Goal: Check status: Check status

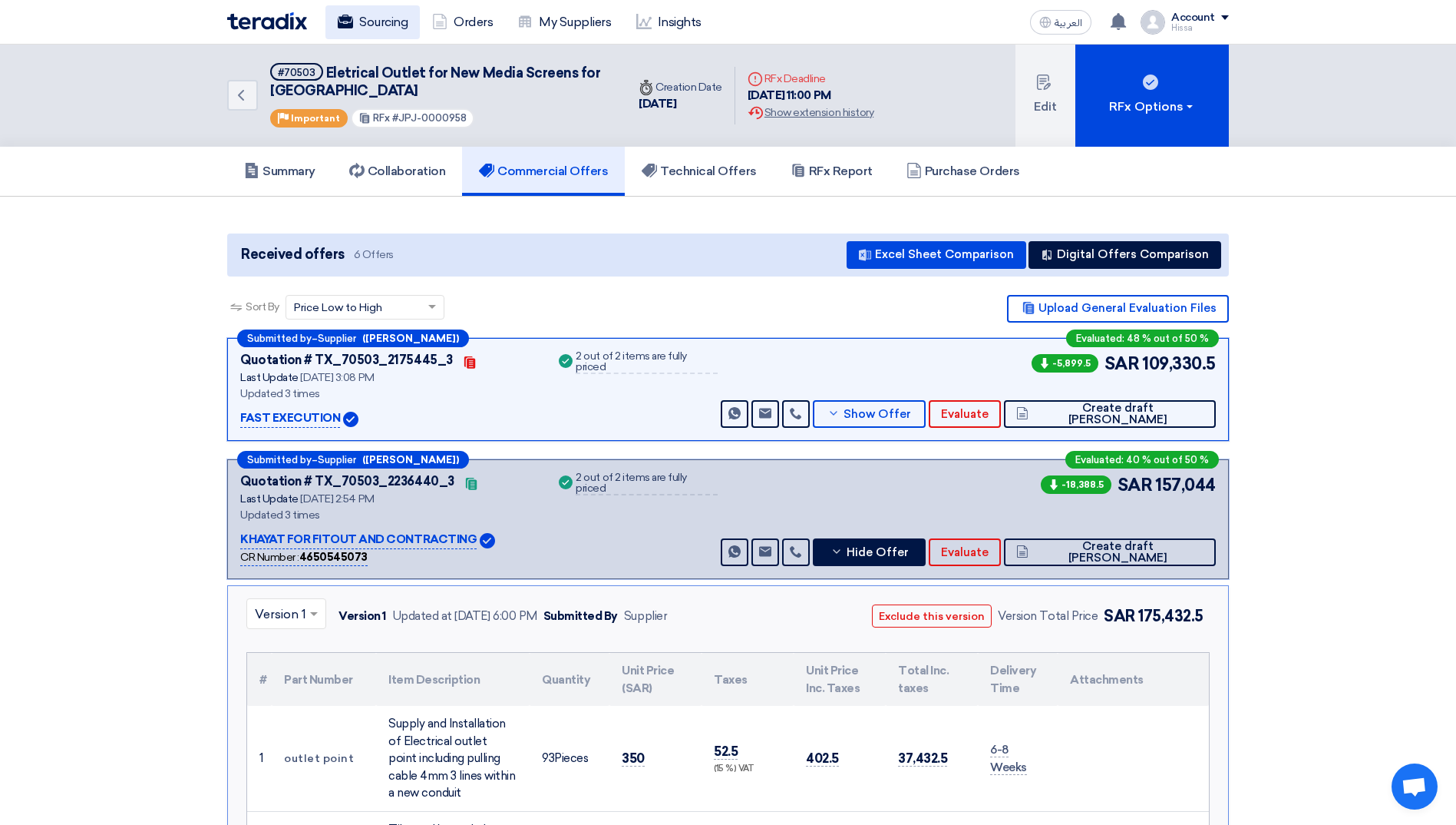
click at [366, 27] on link "Sourcing" at bounding box center [373, 22] width 95 height 34
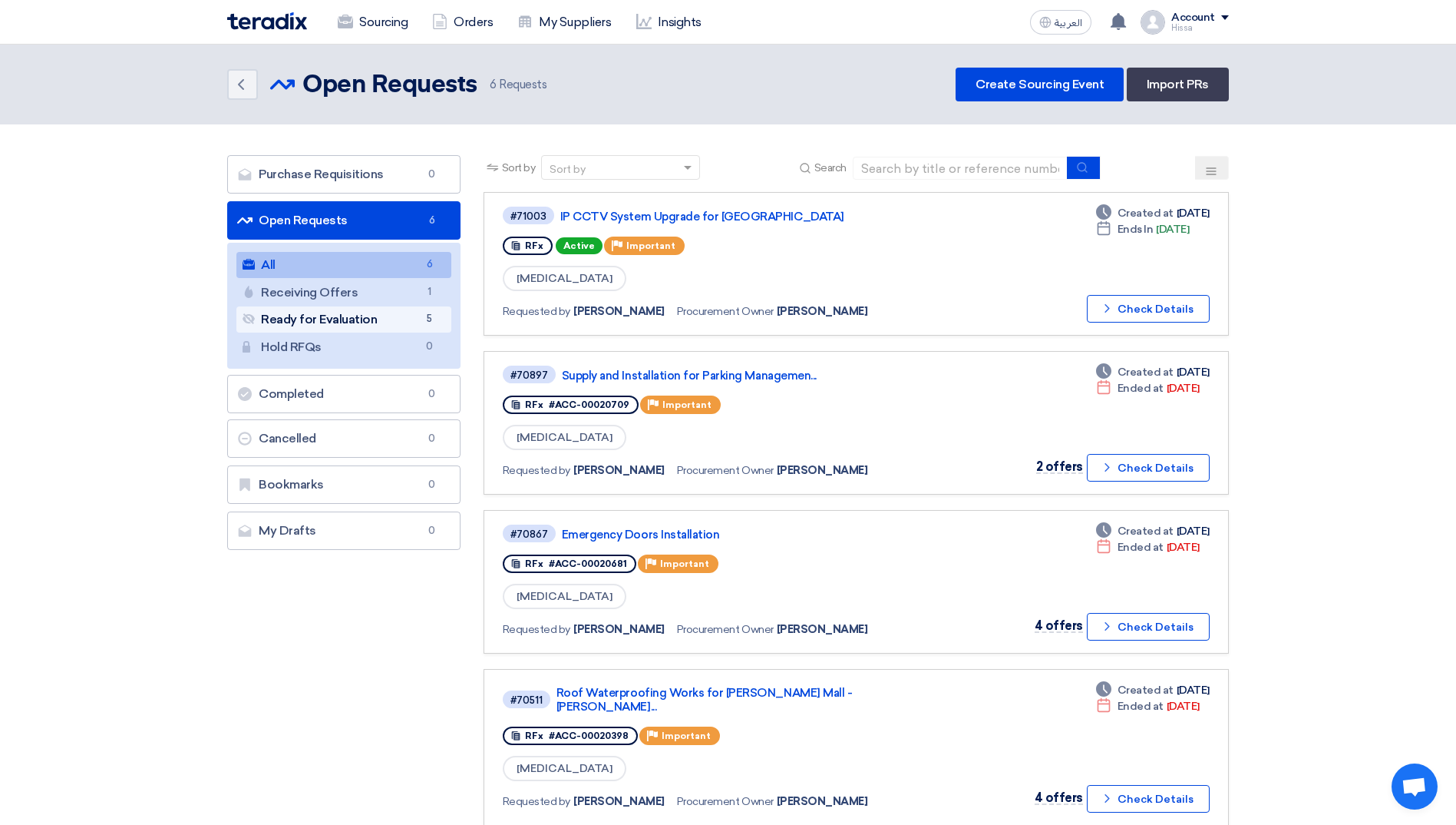
click at [360, 317] on link "Ready for Evaluation Ready for Evaluation 5" at bounding box center [344, 319] width 215 height 26
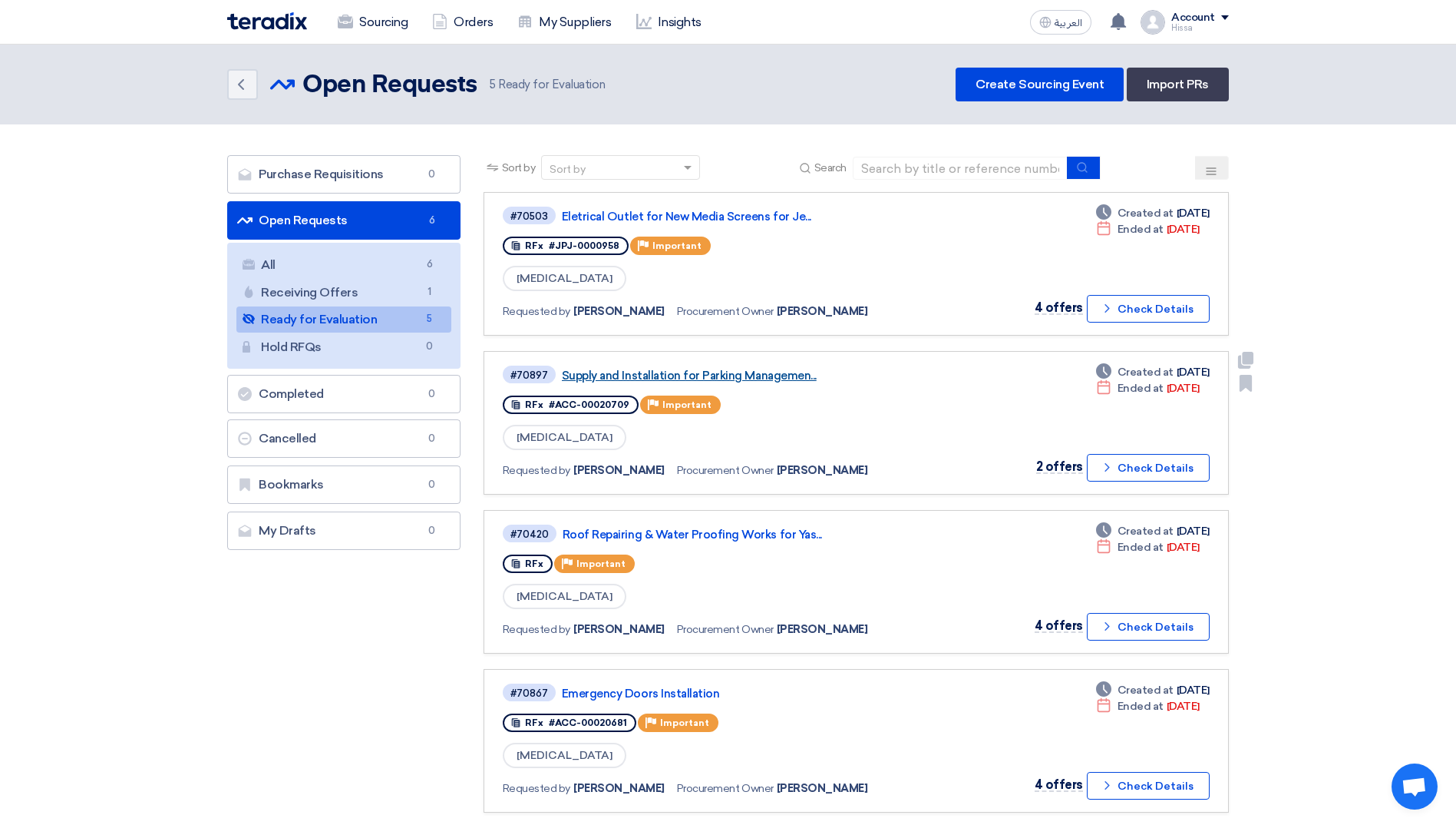
click at [747, 372] on link "Supply and Installation for Parking Managemen..." at bounding box center [754, 375] width 384 height 14
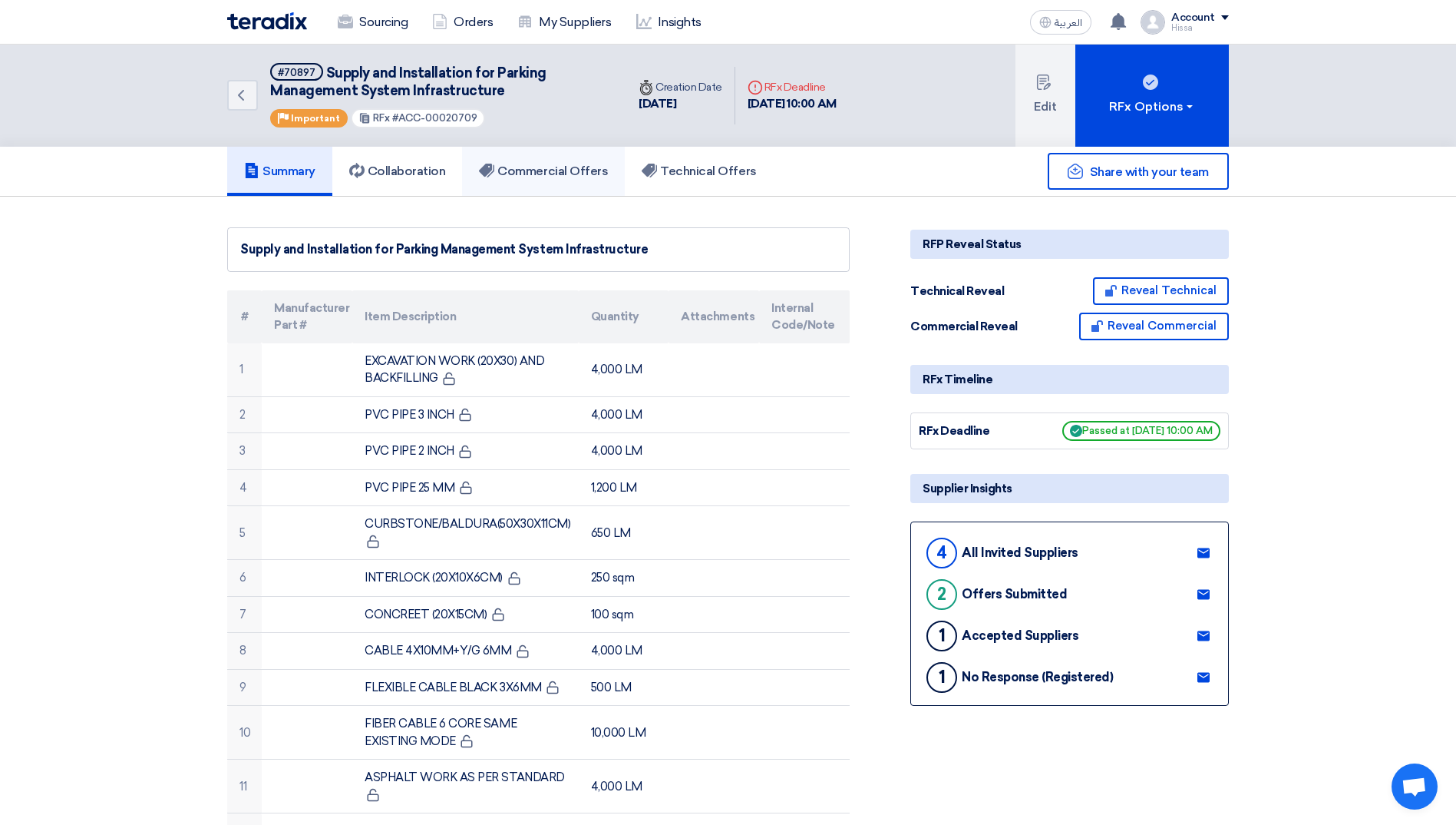
click at [488, 170] on use at bounding box center [487, 171] width 16 height 14
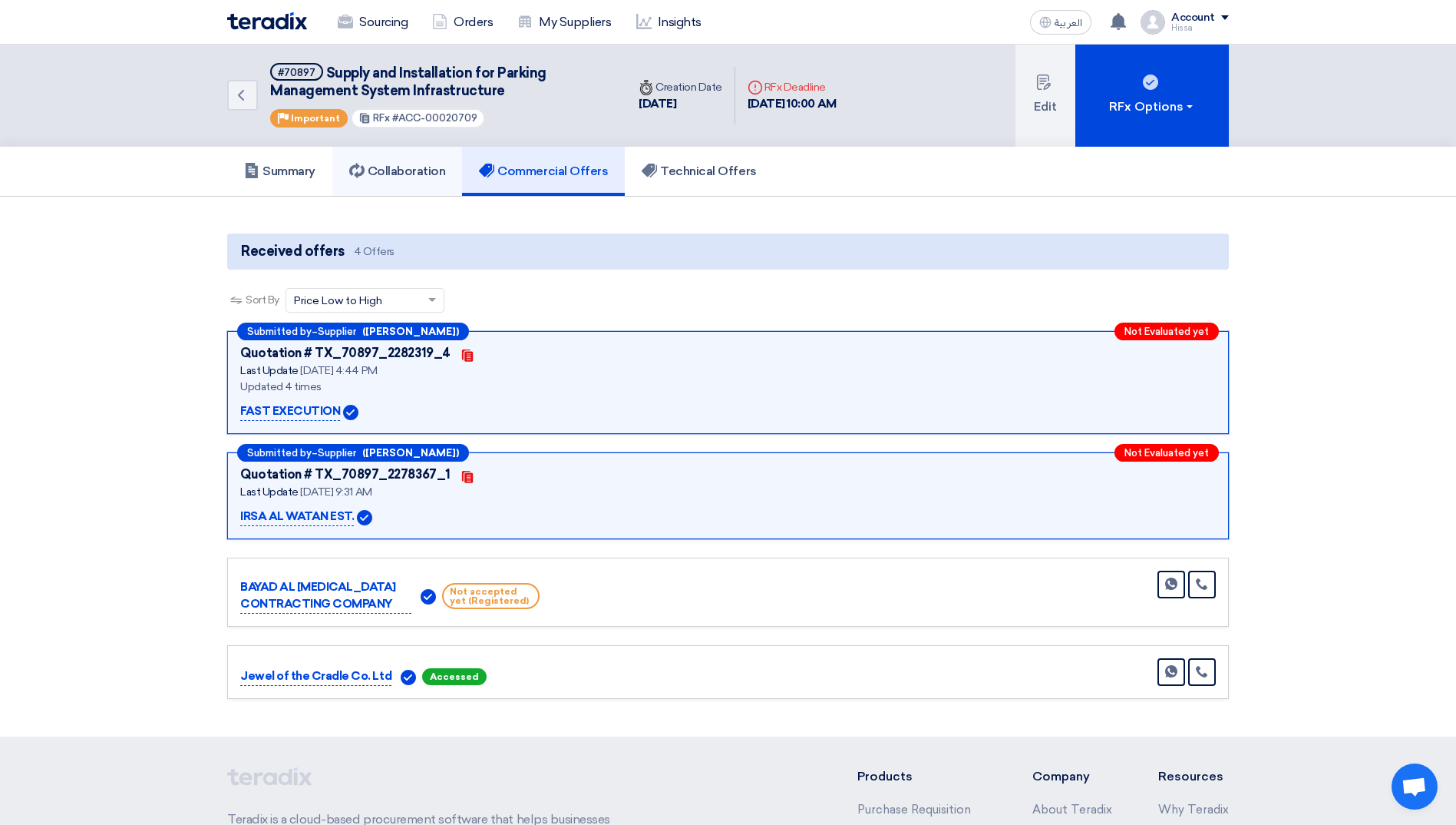
click at [376, 180] on link "Collaboration" at bounding box center [397, 171] width 131 height 49
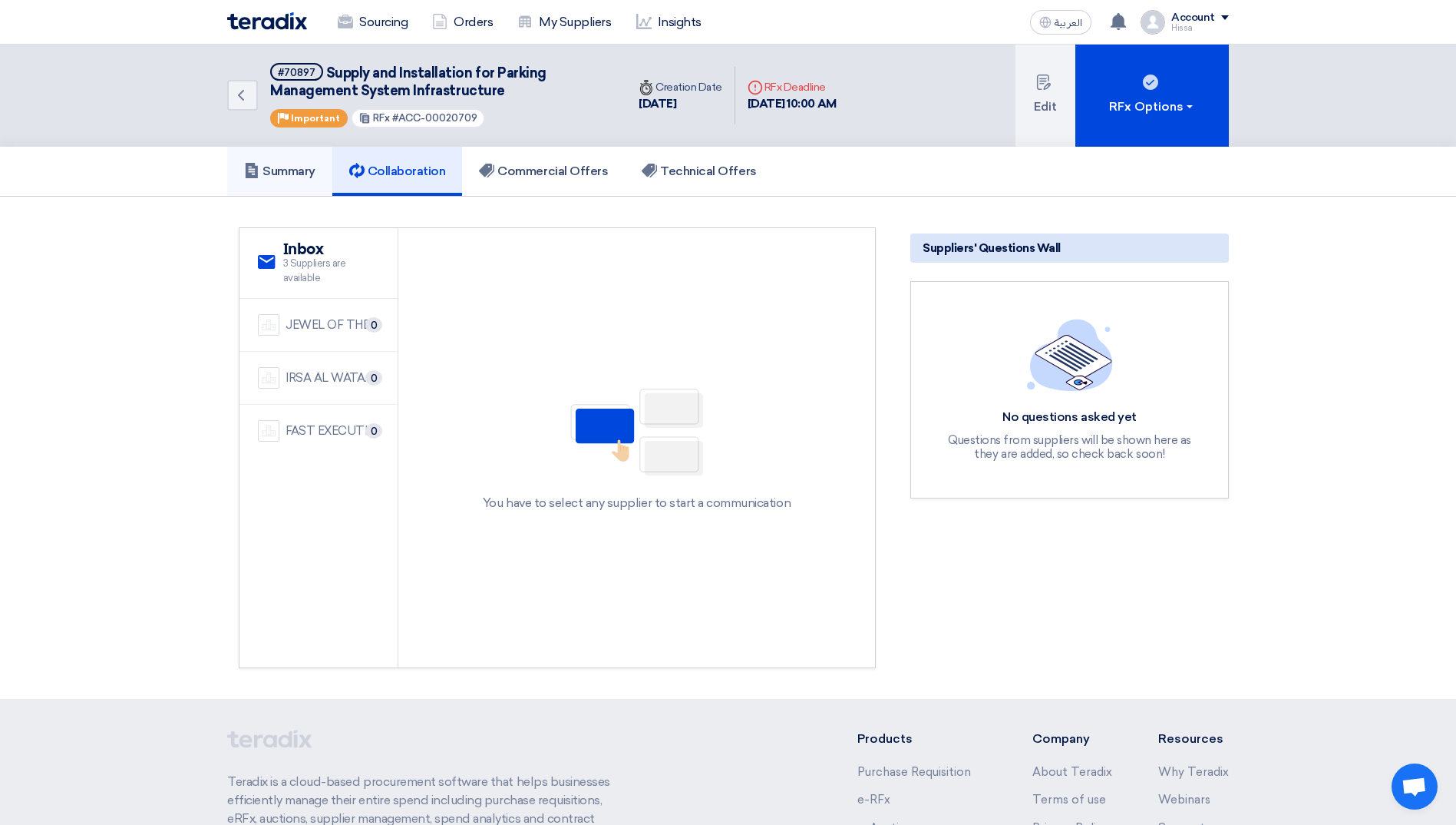
click at [311, 162] on link "Summary" at bounding box center [280, 171] width 105 height 49
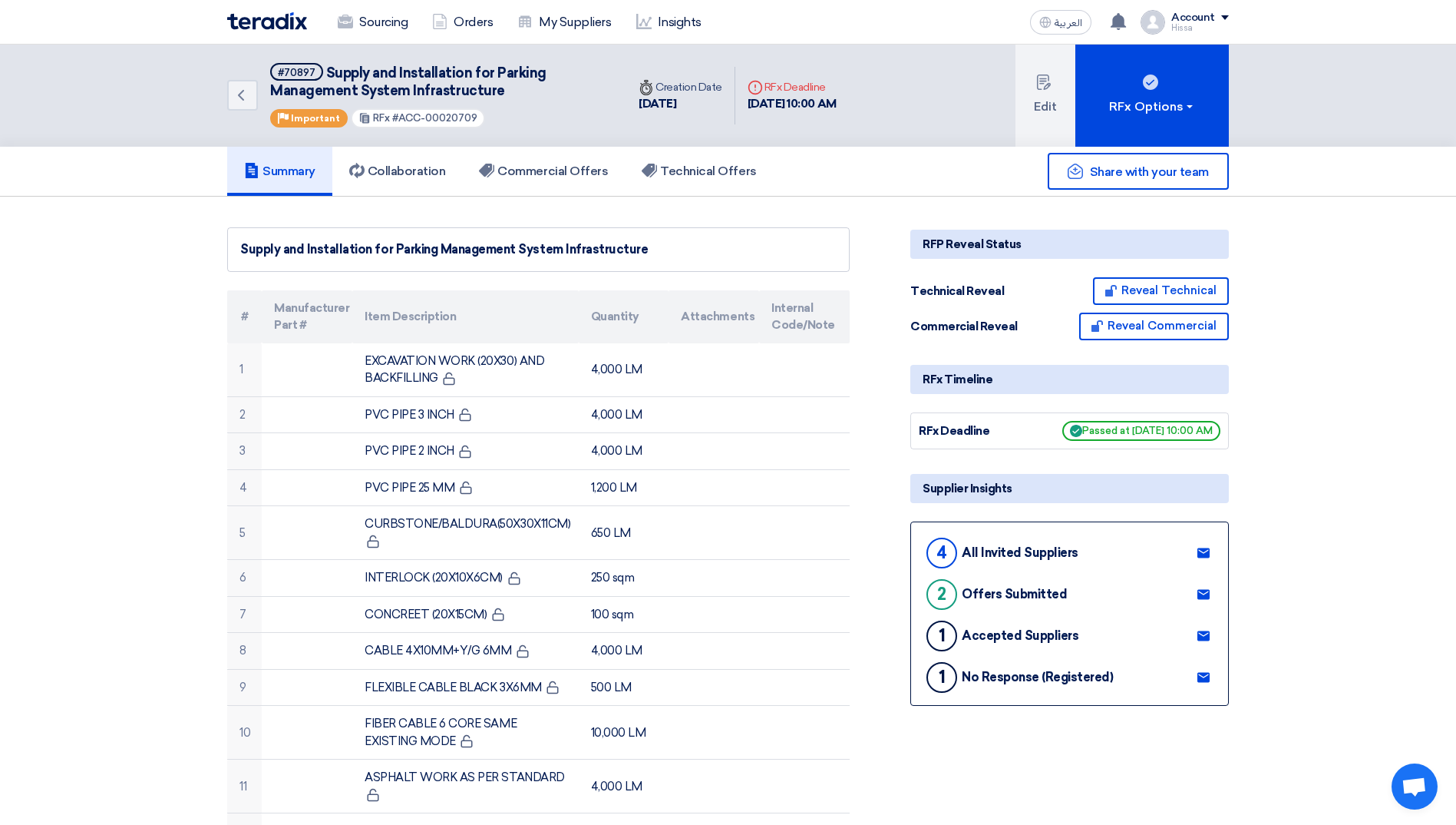
click at [1205, 641] on icon at bounding box center [1204, 636] width 13 height 13
click at [1202, 679] on use at bounding box center [1204, 677] width 13 height 10
